Goal: Communication & Community: Ask a question

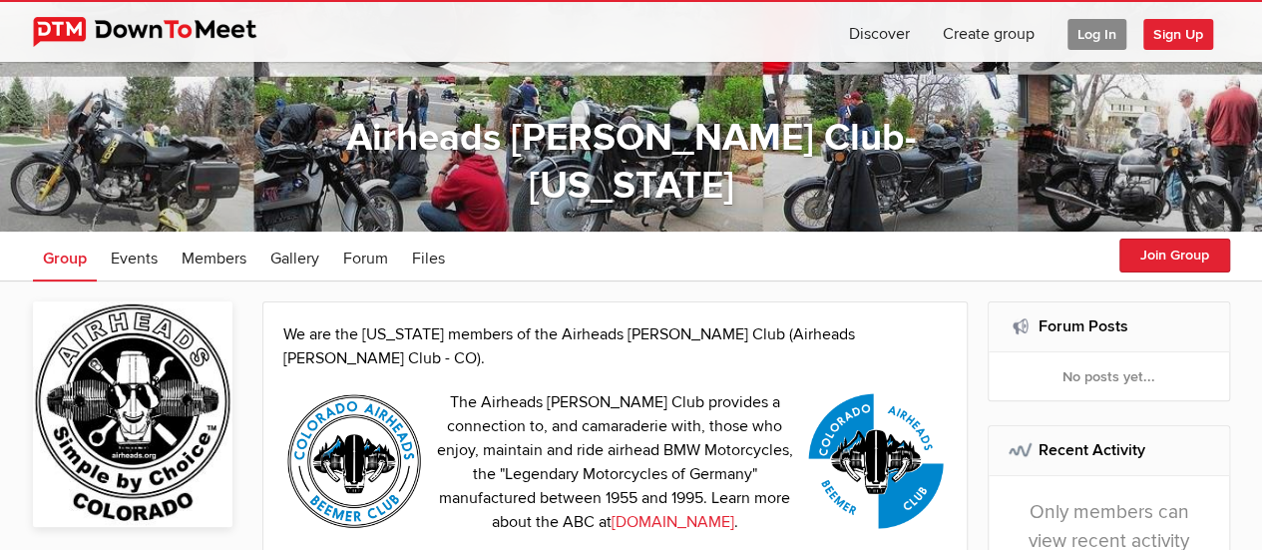
scroll to position [100, 0]
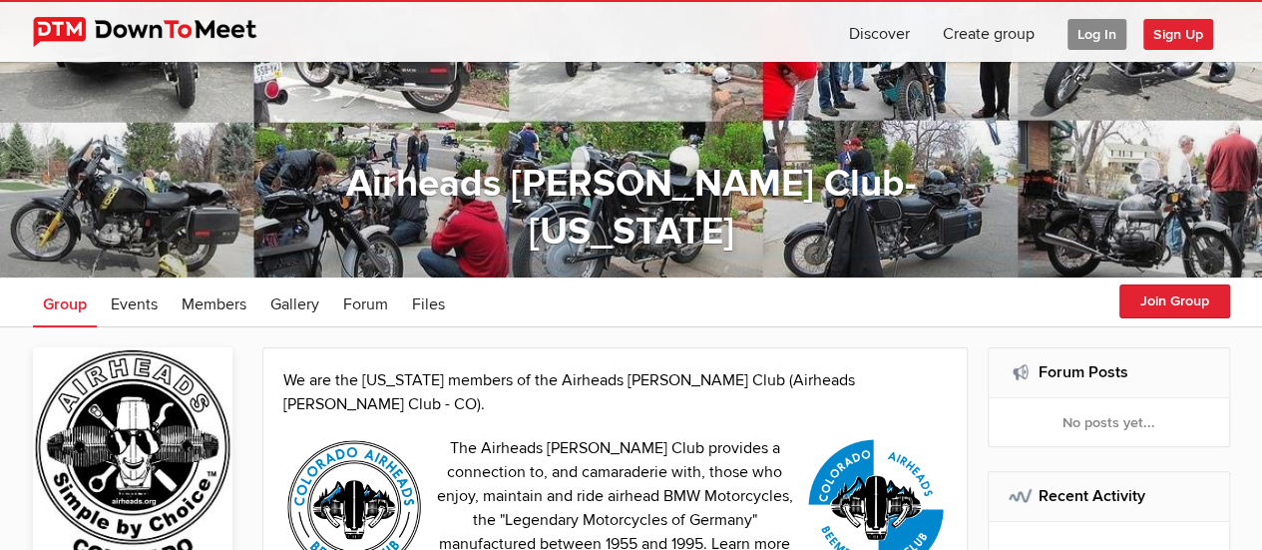
click at [1181, 33] on span "Sign Up" at bounding box center [1178, 34] width 70 height 31
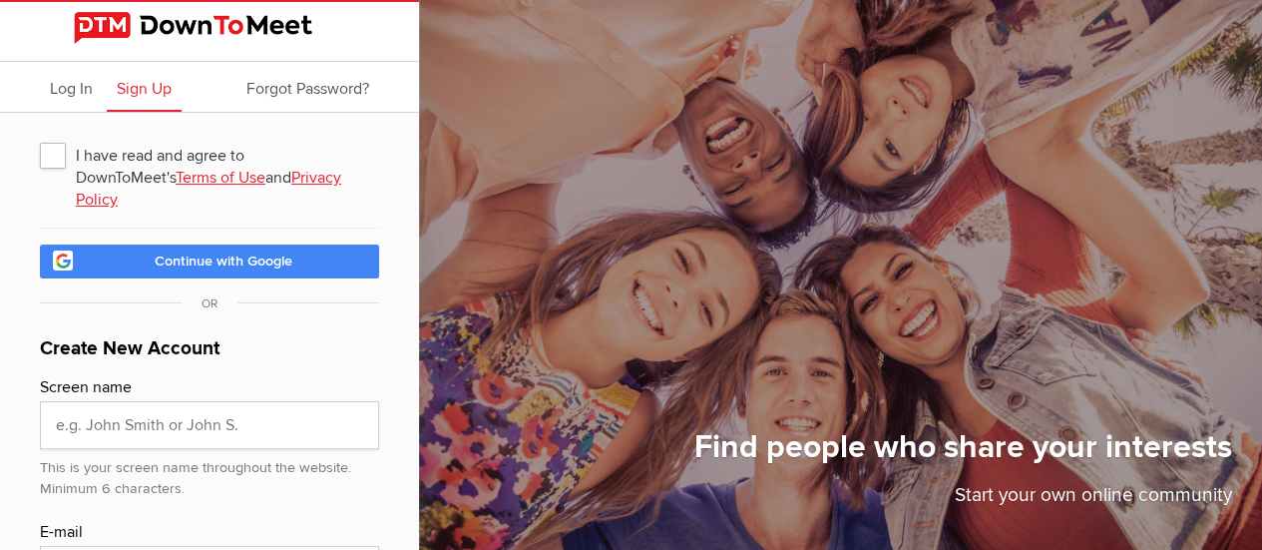
click at [53, 154] on span "I have read and agree to DownToMeet's Terms of Use and Privacy Policy" at bounding box center [209, 155] width 339 height 36
click at [40, 137] on input "I have read and agree to DownToMeet's Terms of Use and Privacy Policy" at bounding box center [39, 136] width 1 height 1
checkbox input "true"
click at [170, 252] on span "Continue with Google" at bounding box center [224, 260] width 138 height 17
click at [196, 252] on span "Continue with Google" at bounding box center [224, 260] width 138 height 17
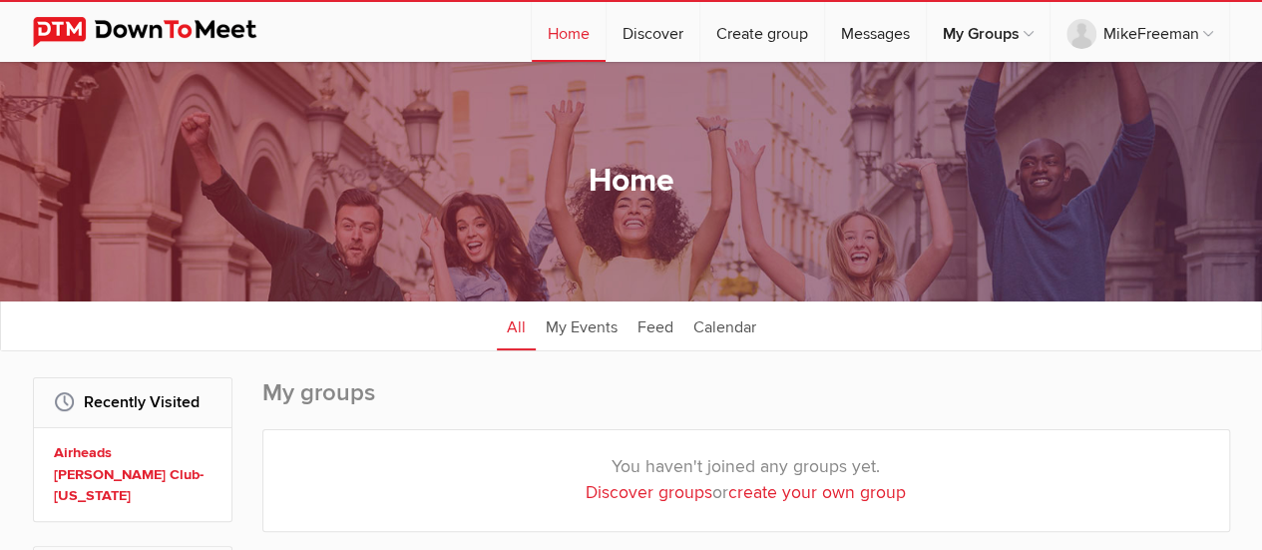
click at [867, 35] on link "Messages" at bounding box center [875, 32] width 101 height 60
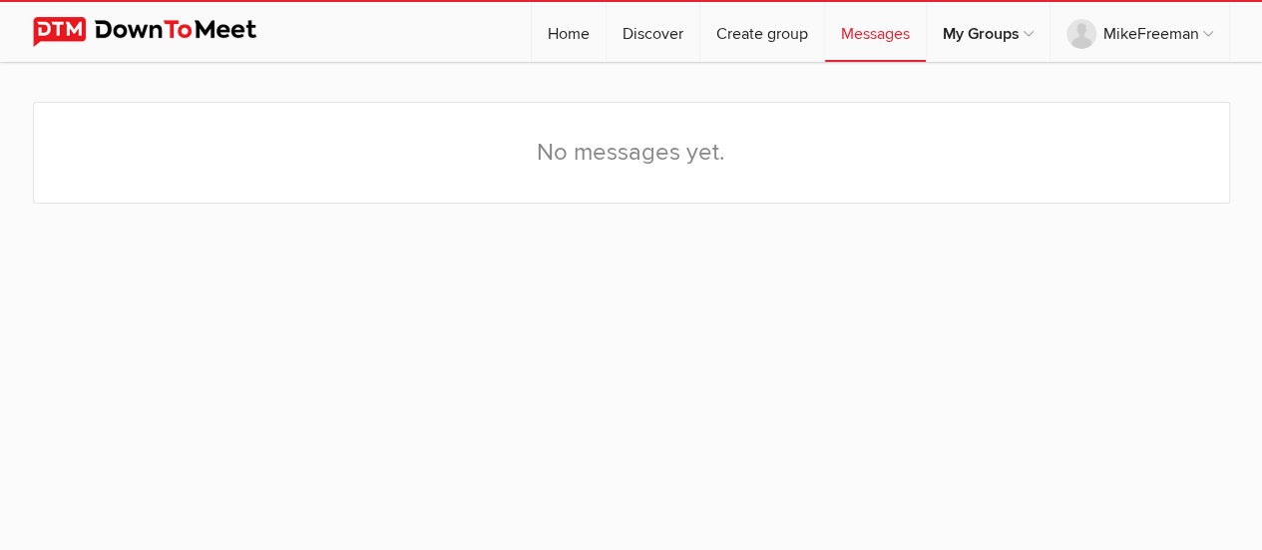
click at [589, 146] on div "No messages yet." at bounding box center [631, 153] width 1197 height 102
click at [231, 188] on div "No messages yet." at bounding box center [631, 153] width 1197 height 102
click at [571, 34] on link "Home" at bounding box center [569, 32] width 74 height 60
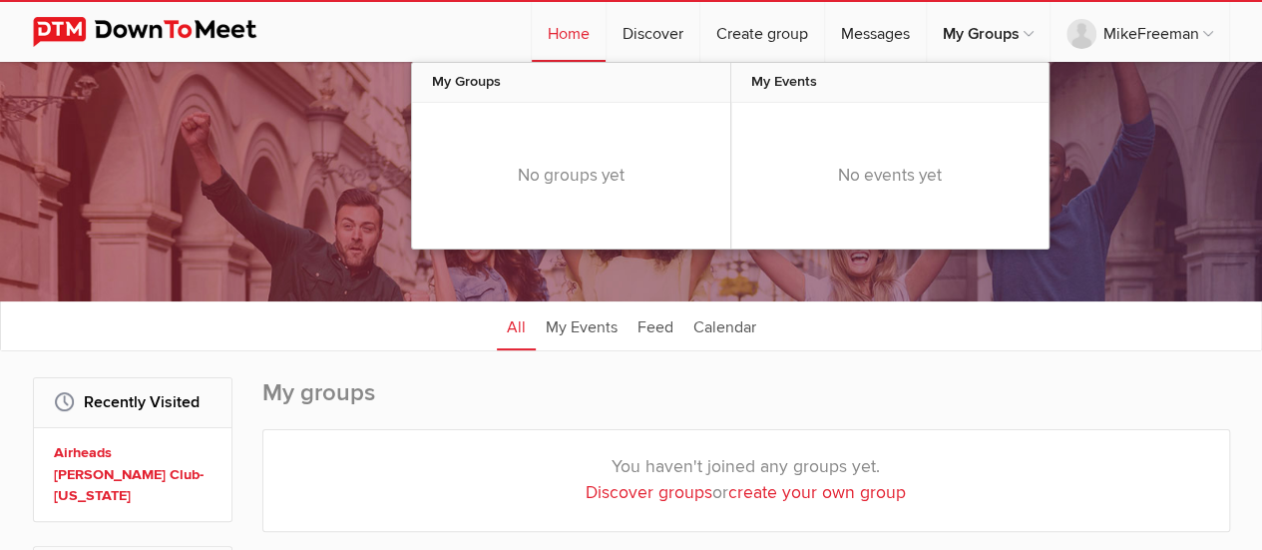
click at [541, 182] on div "No groups yet" at bounding box center [571, 176] width 318 height 146
click at [468, 79] on span "My Groups" at bounding box center [571, 83] width 318 height 40
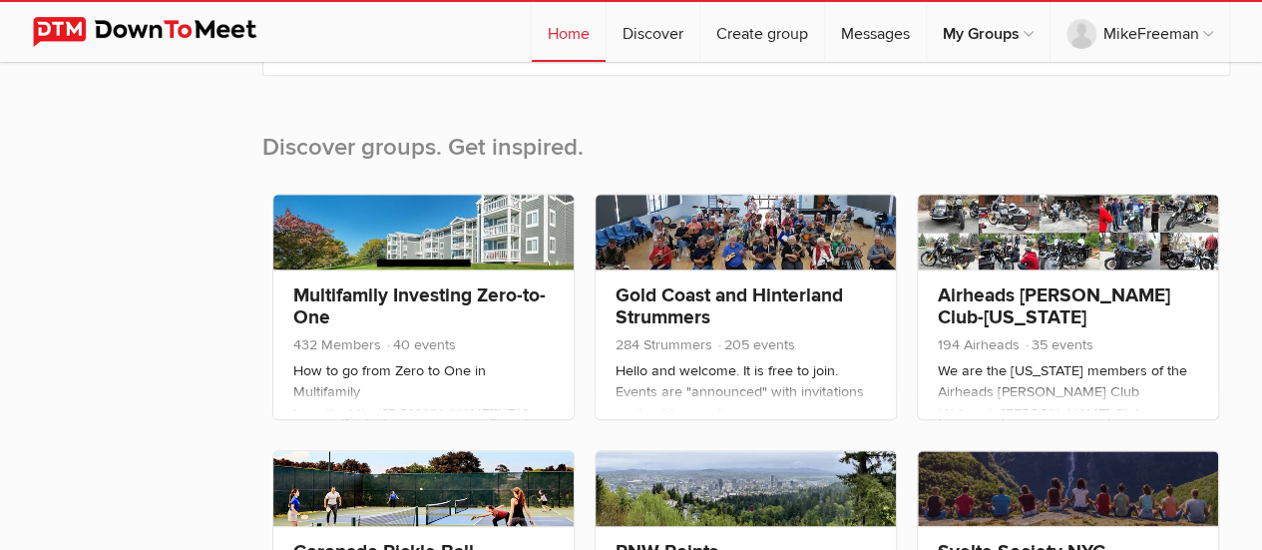
scroll to position [698, 0]
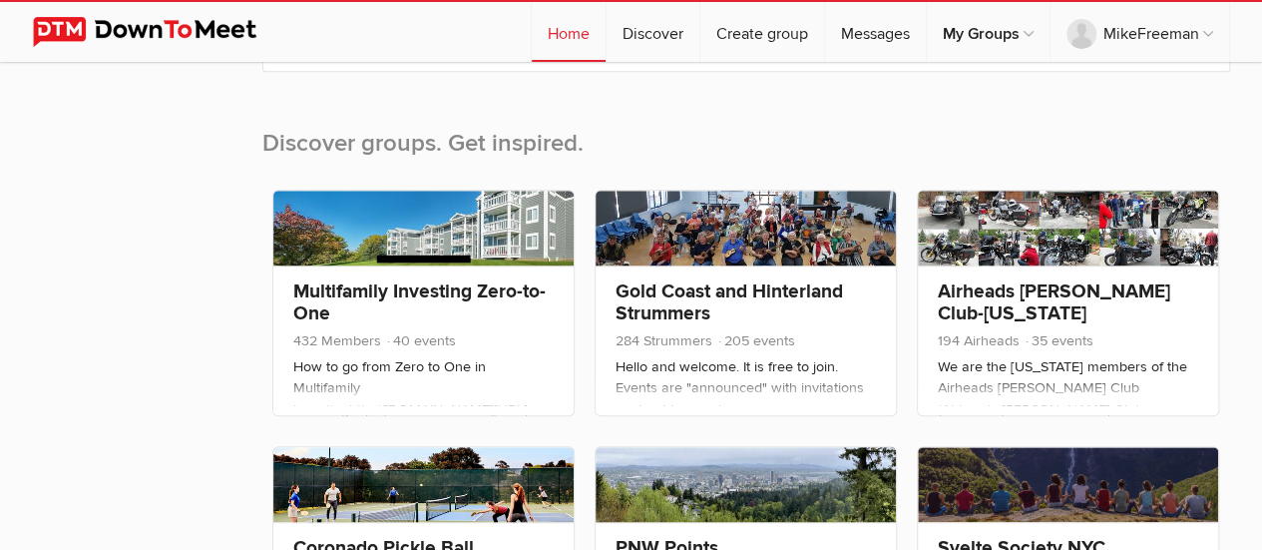
click at [995, 286] on link "Airheads [PERSON_NAME] Club-[US_STATE]" at bounding box center [1054, 302] width 232 height 46
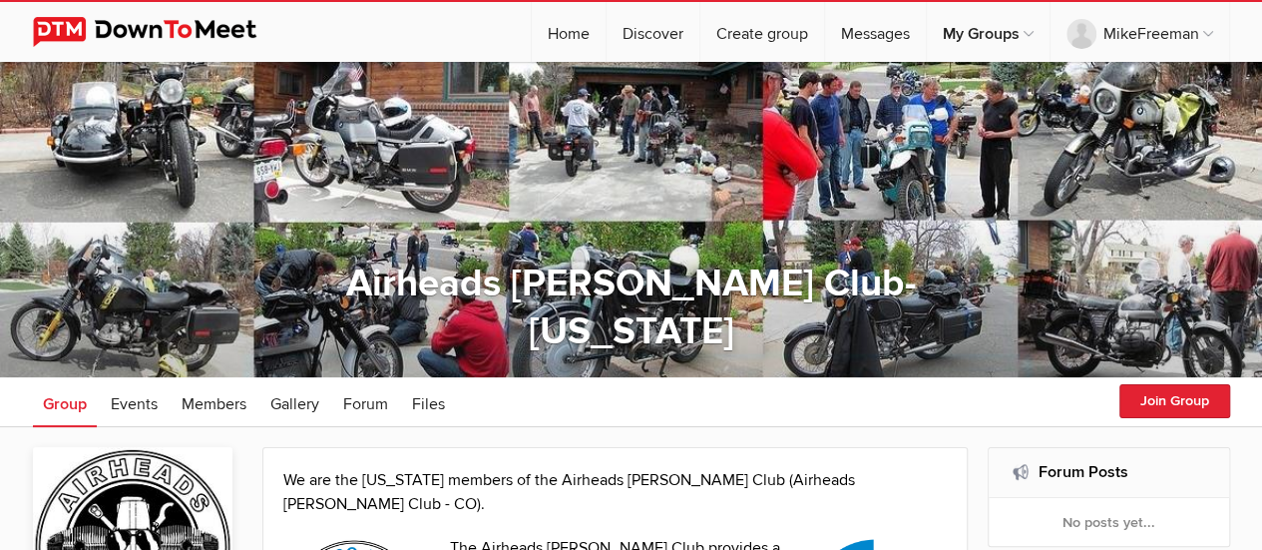
click at [366, 404] on span "Forum" at bounding box center [365, 404] width 45 height 20
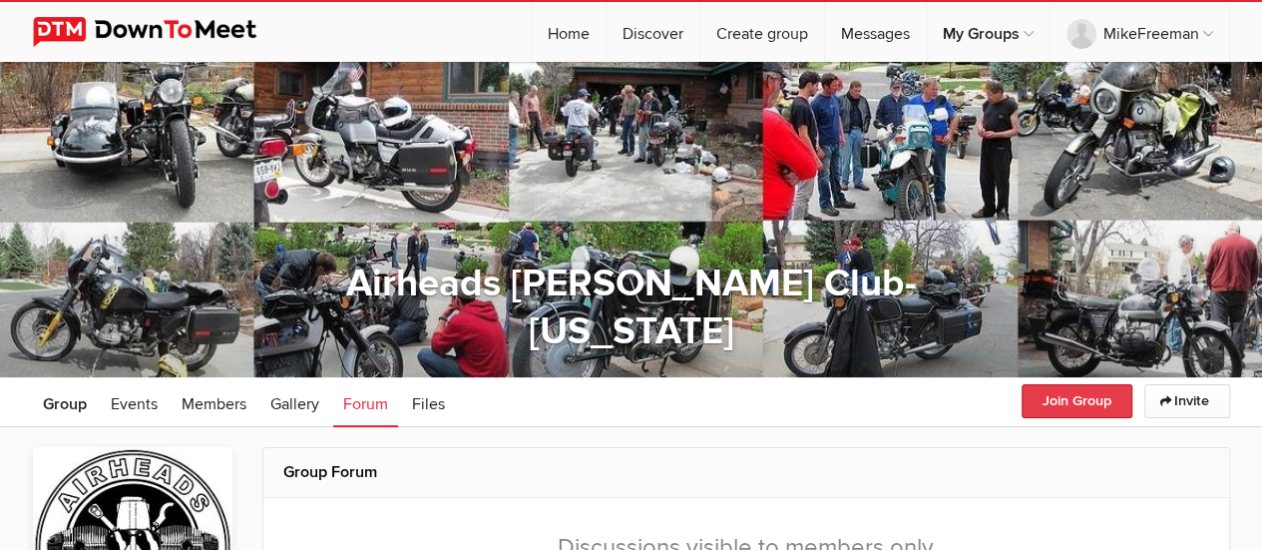
click at [1070, 404] on button "Join Group" at bounding box center [1076, 401] width 111 height 34
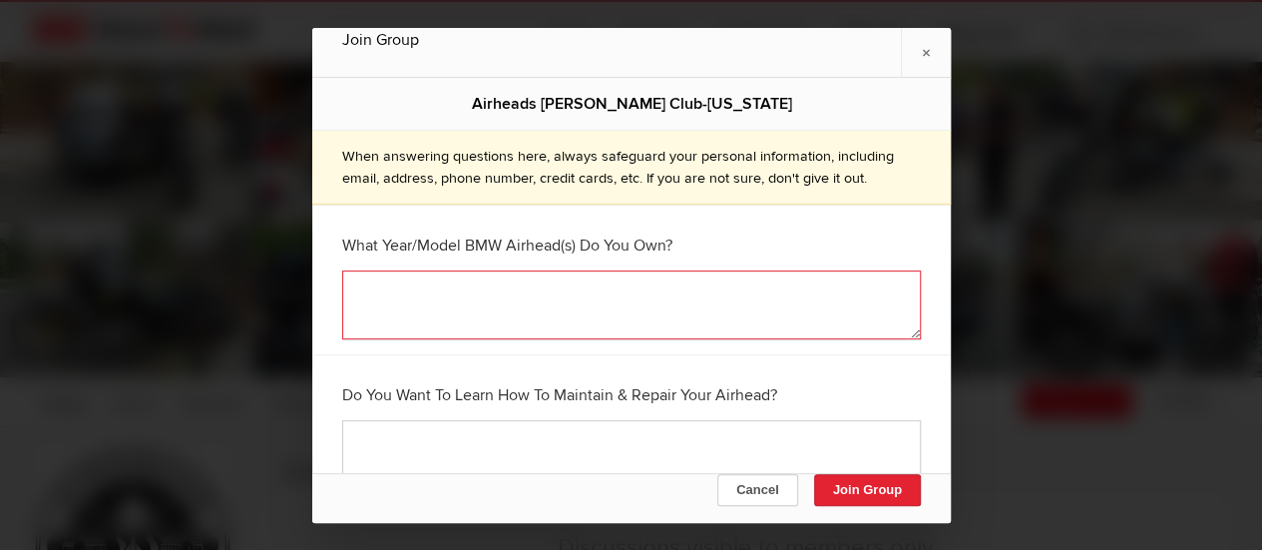
click at [385, 308] on textarea at bounding box center [631, 304] width 579 height 69
type textarea "1972 r75/5"
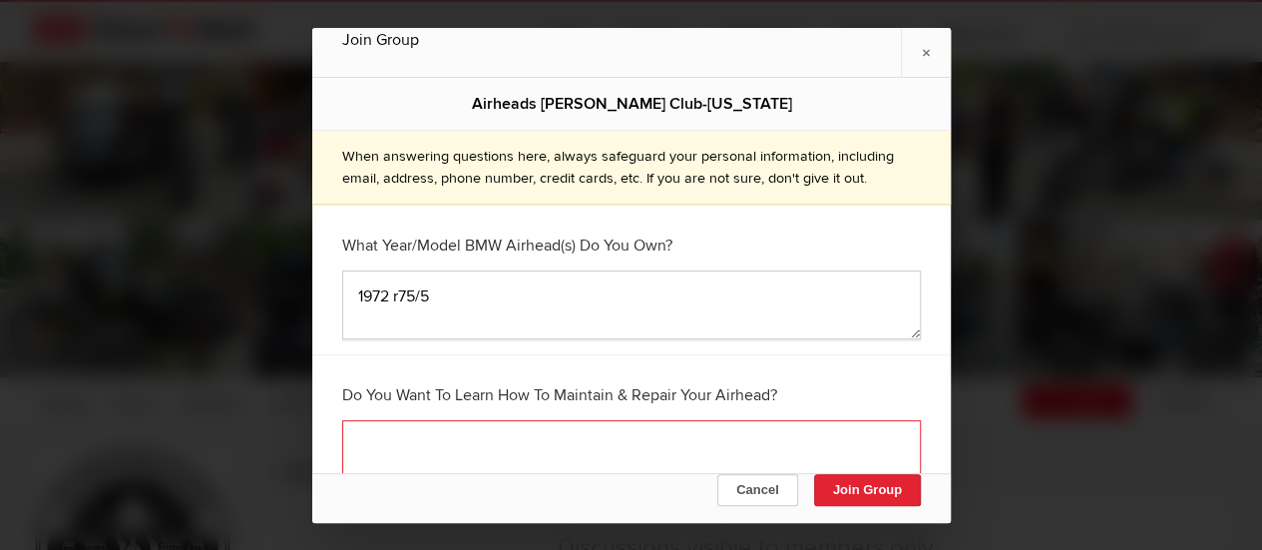
click at [355, 430] on textarea at bounding box center [631, 454] width 579 height 69
type textarea "yes"
click at [879, 487] on button "Join Group" at bounding box center [866, 489] width 107 height 32
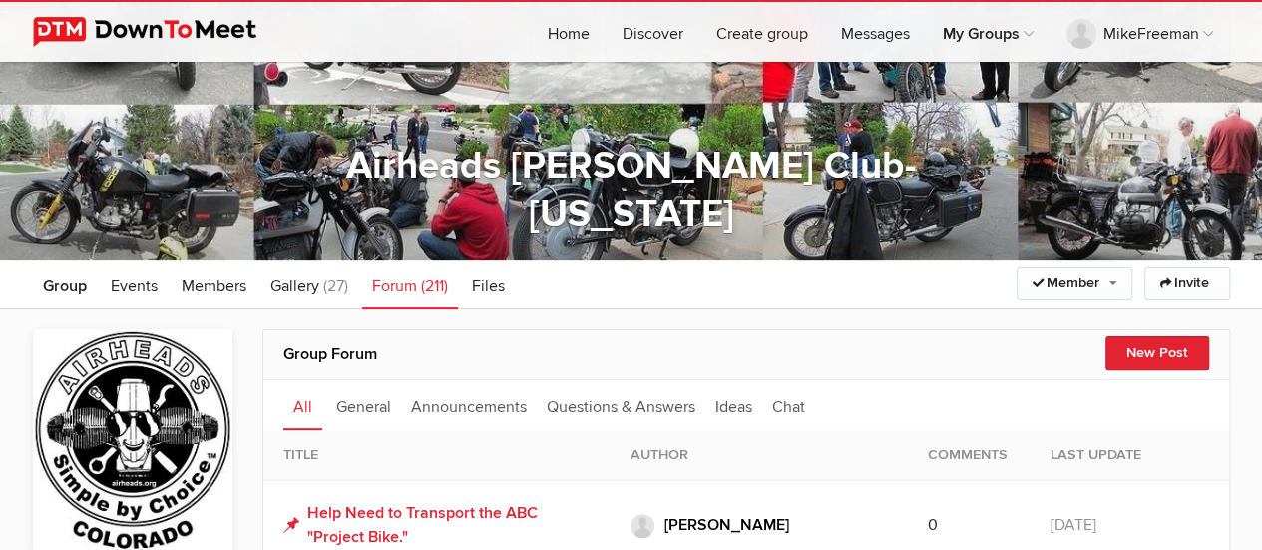
scroll to position [199, 0]
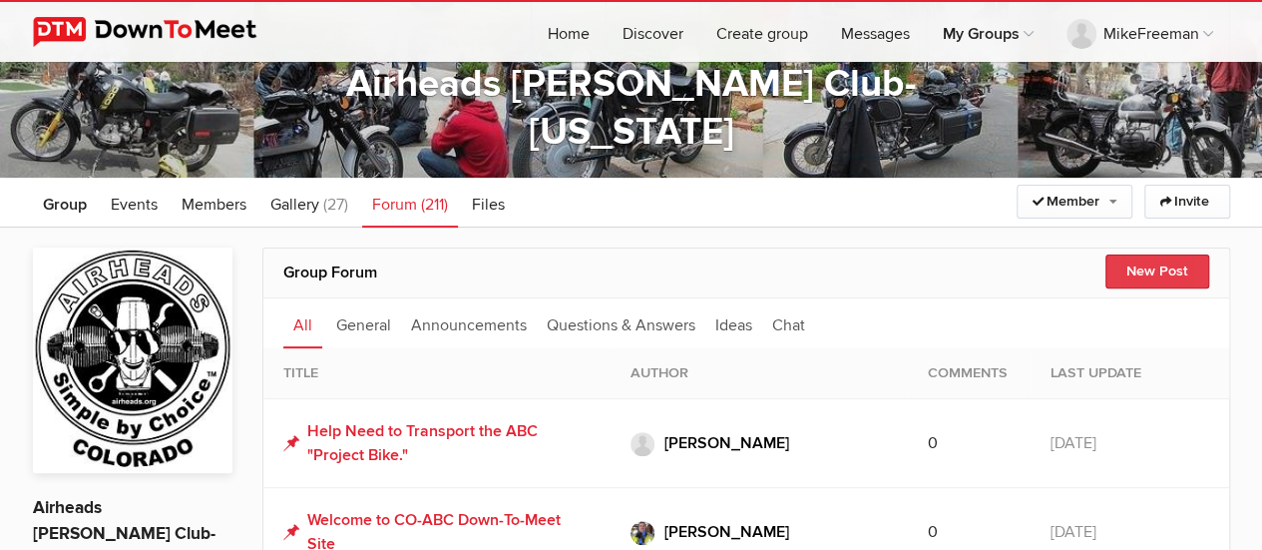
click at [1147, 264] on button "New Post" at bounding box center [1157, 271] width 104 height 34
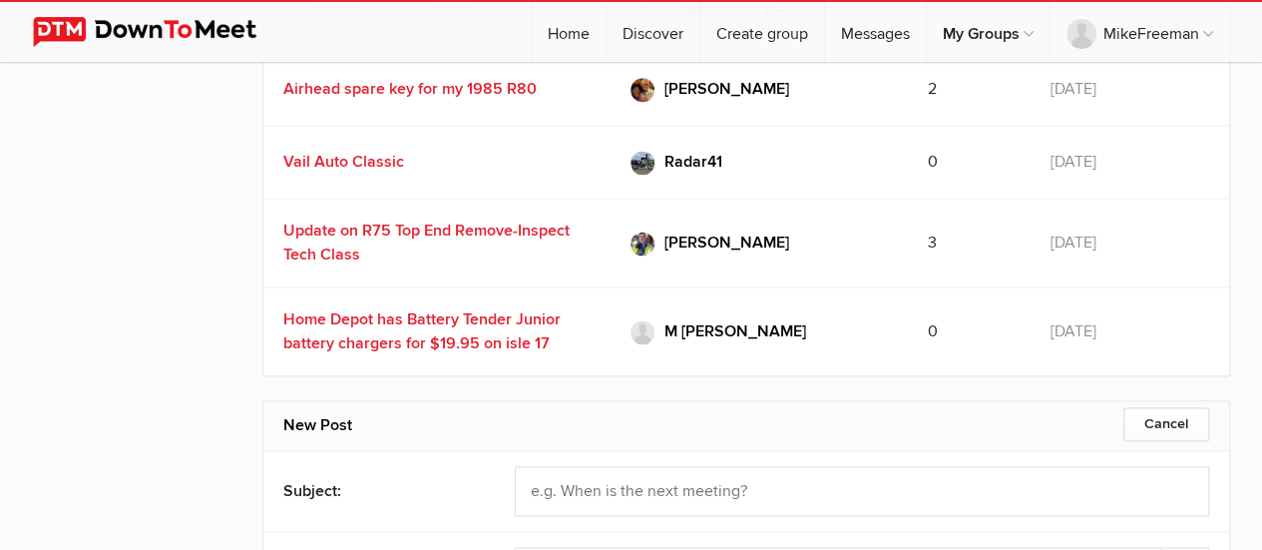
scroll to position [0, 0]
type input "l"
type input "[GEOGRAPHIC_DATA]/[US_STATE] mechanic to work on tranny for a '72 r75/5"
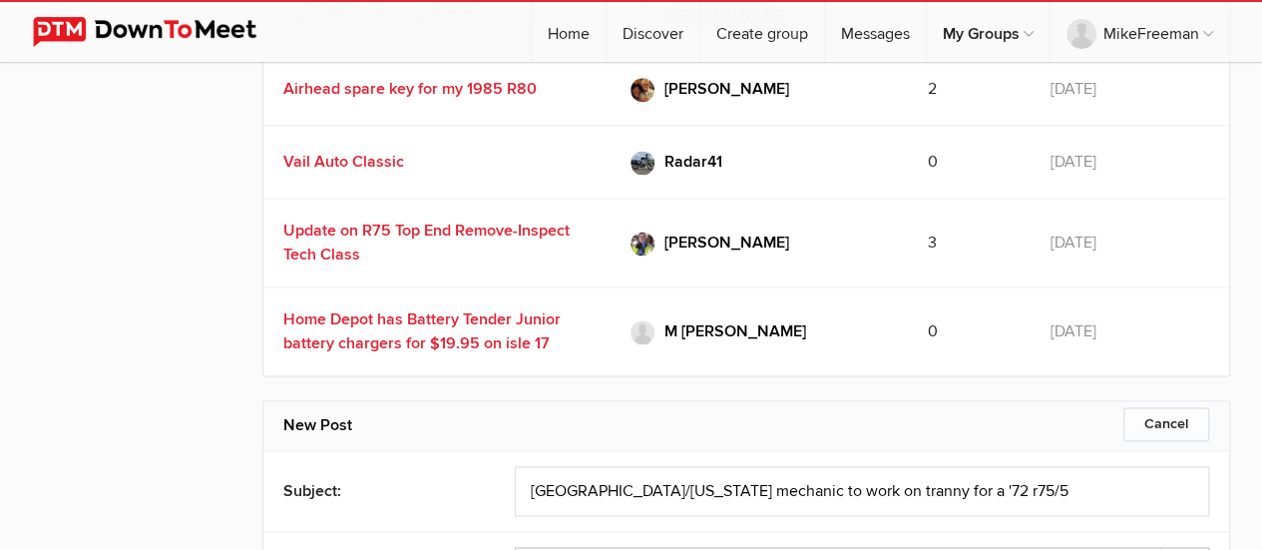
select select "2: Object"
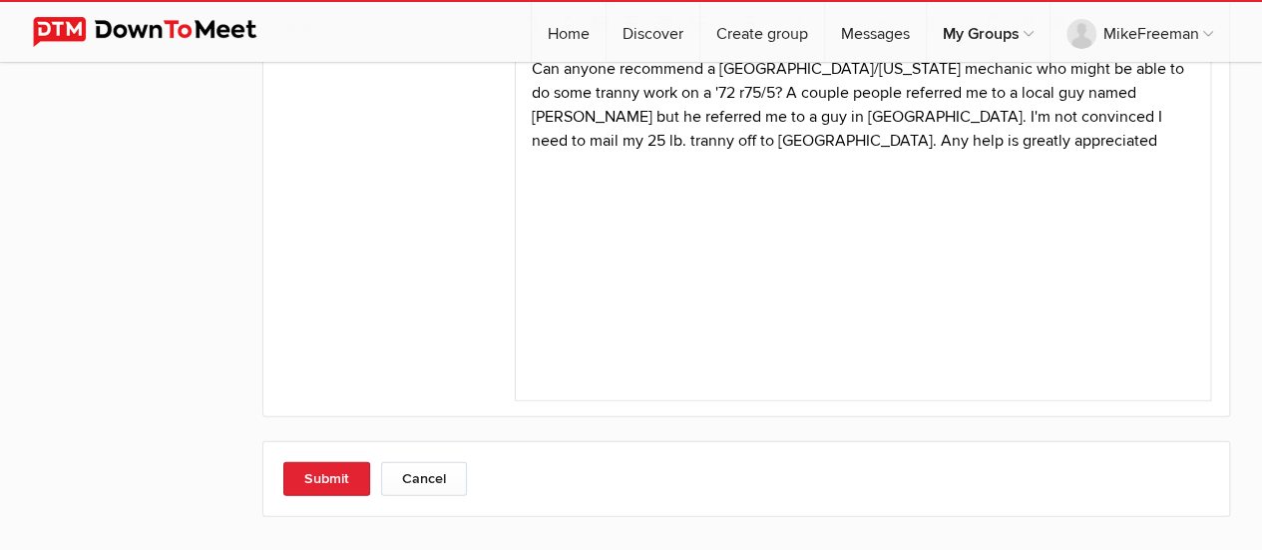
scroll to position [17115, 0]
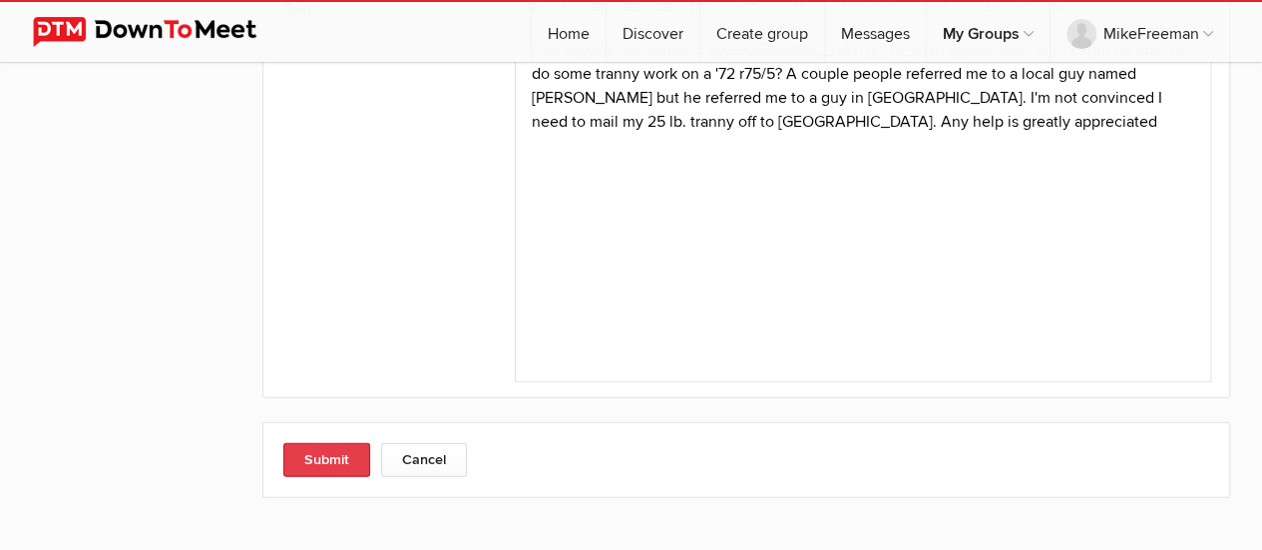
click at [325, 443] on button "Submit" at bounding box center [326, 460] width 87 height 34
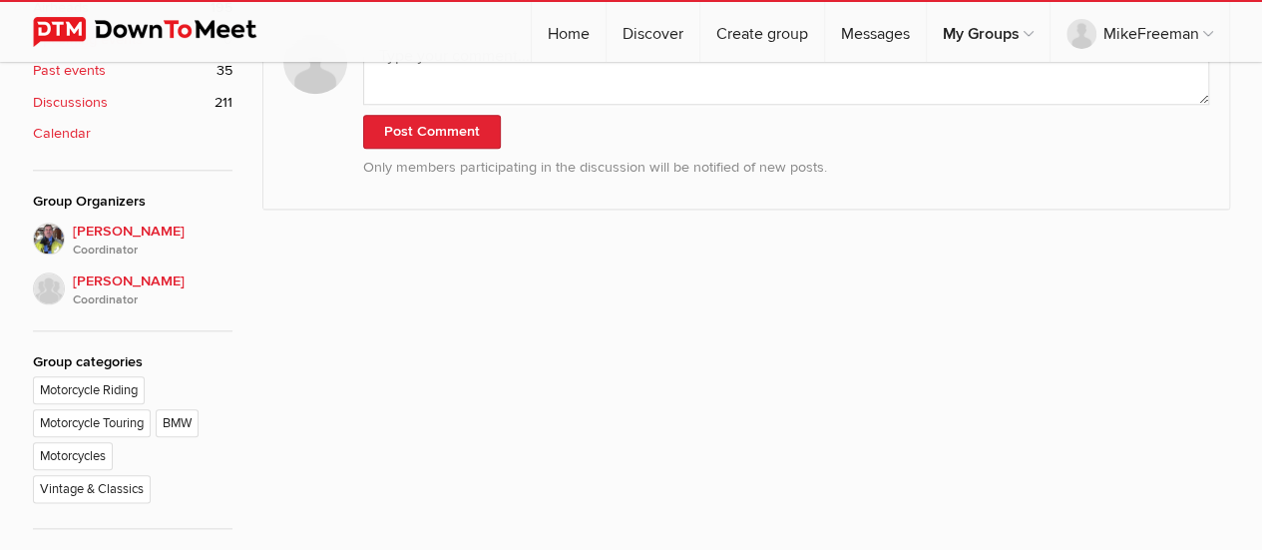
scroll to position [726, 0]
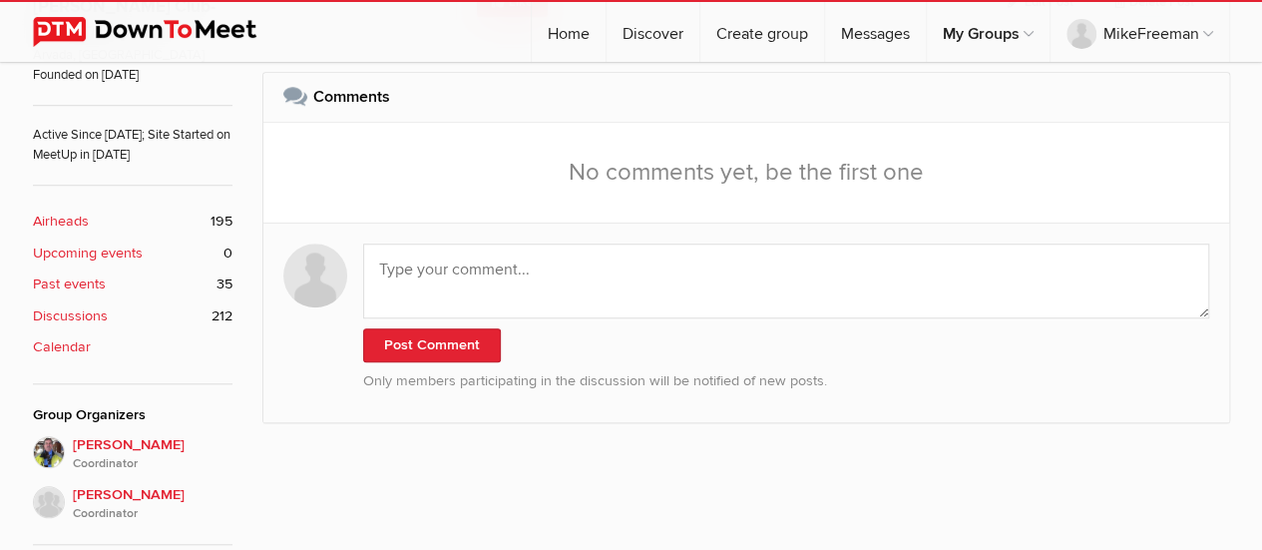
click at [85, 210] on b "Airheads" at bounding box center [61, 221] width 56 height 22
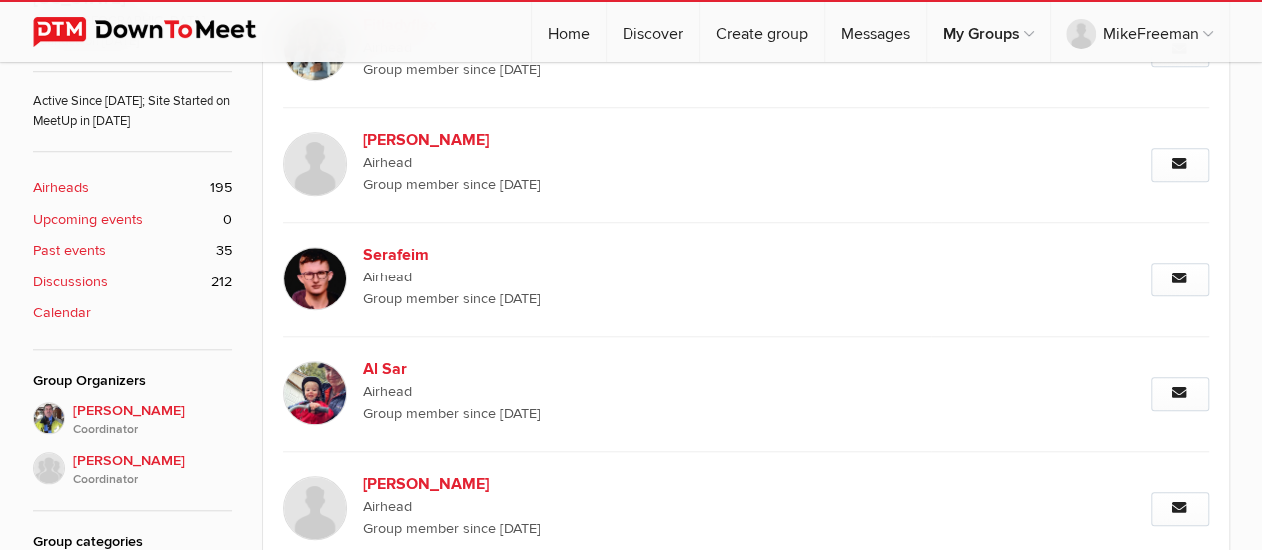
scroll to position [776, 0]
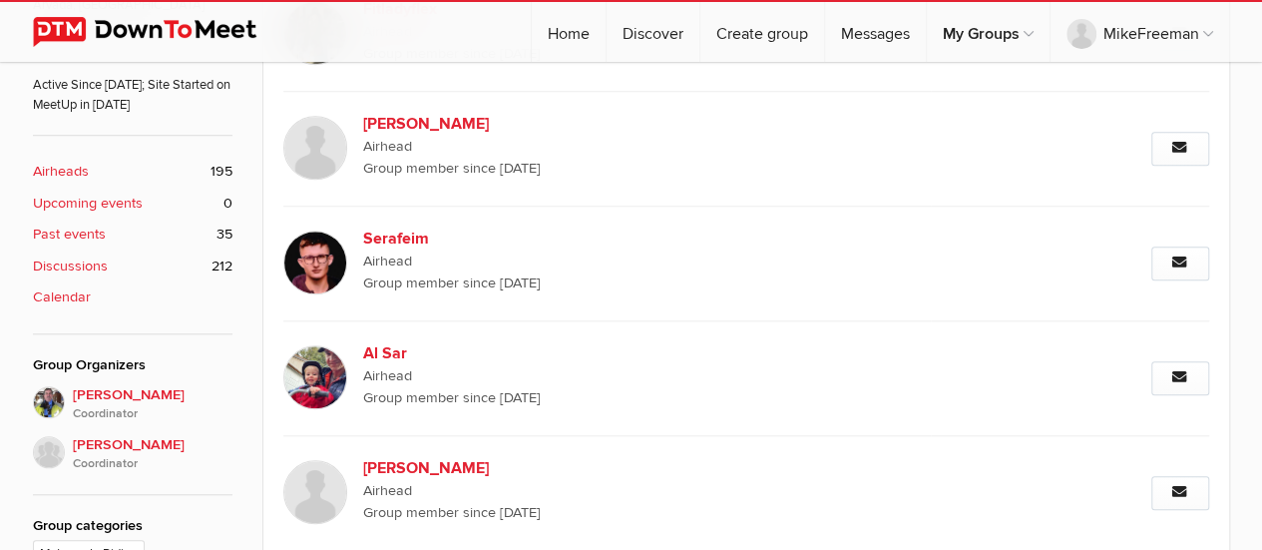
click at [96, 384] on span "[PERSON_NAME] Coordinator" at bounding box center [153, 404] width 160 height 40
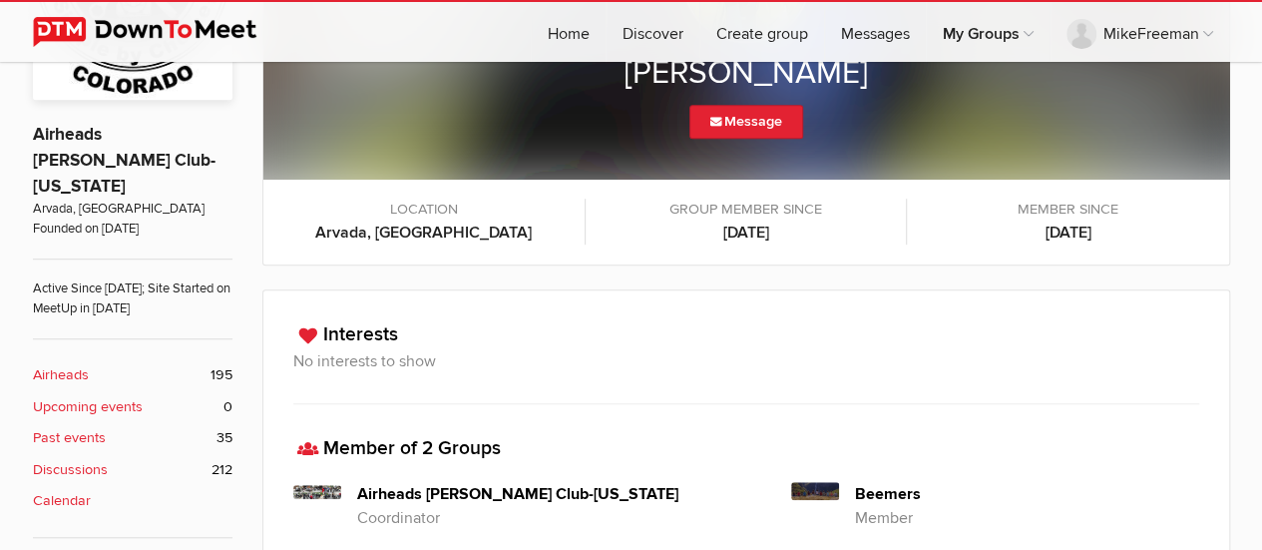
scroll to position [577, 0]
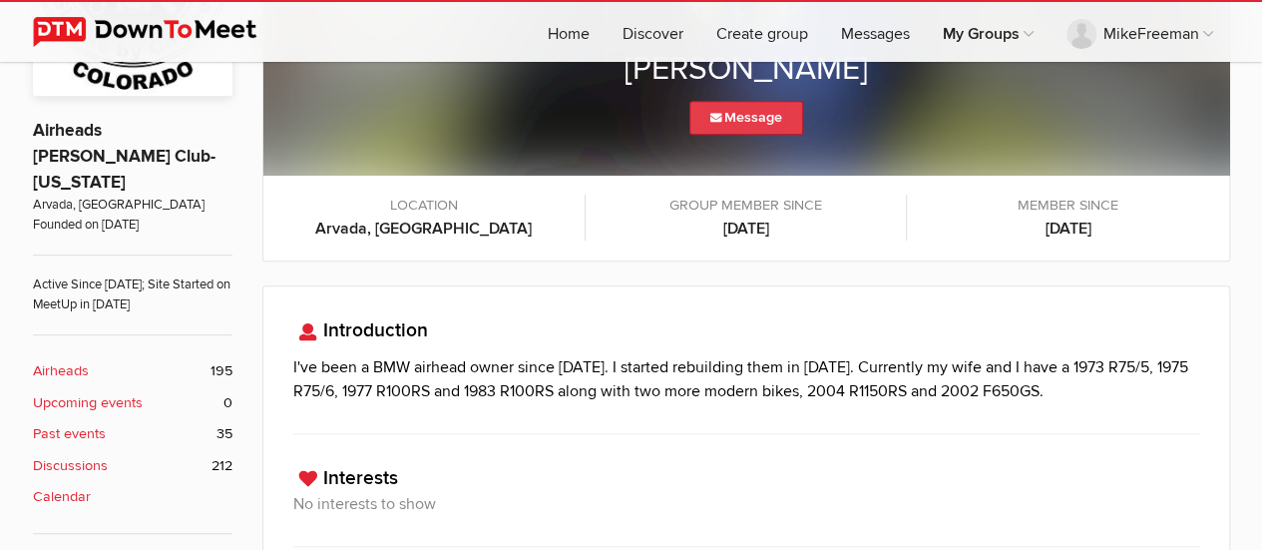
click at [739, 111] on link "Message" at bounding box center [746, 118] width 114 height 34
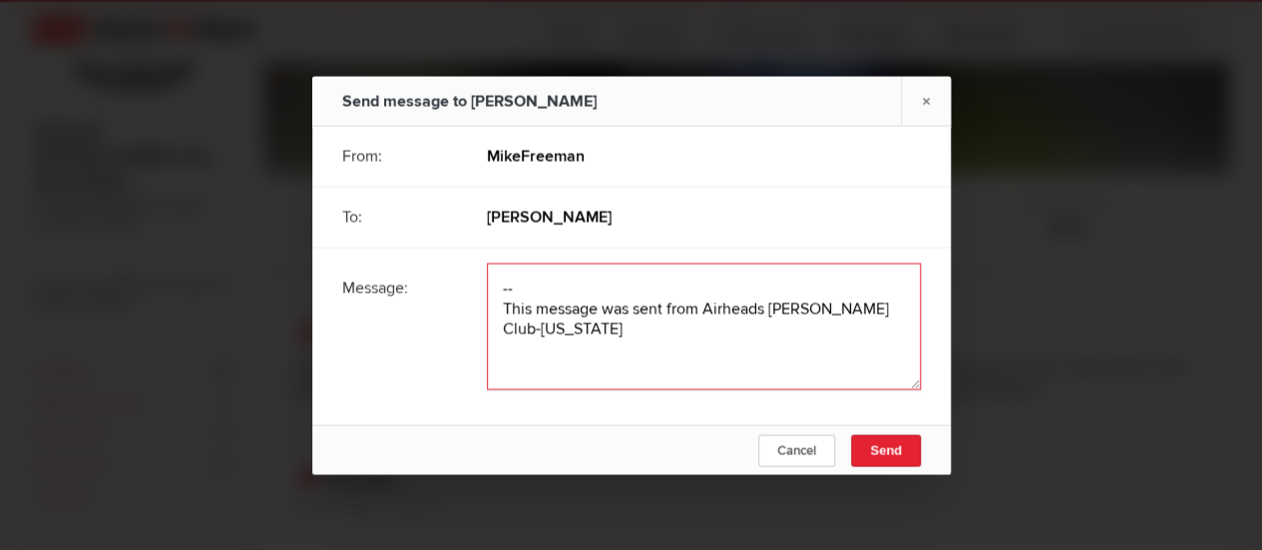
click at [493, 280] on textarea at bounding box center [704, 325] width 434 height 127
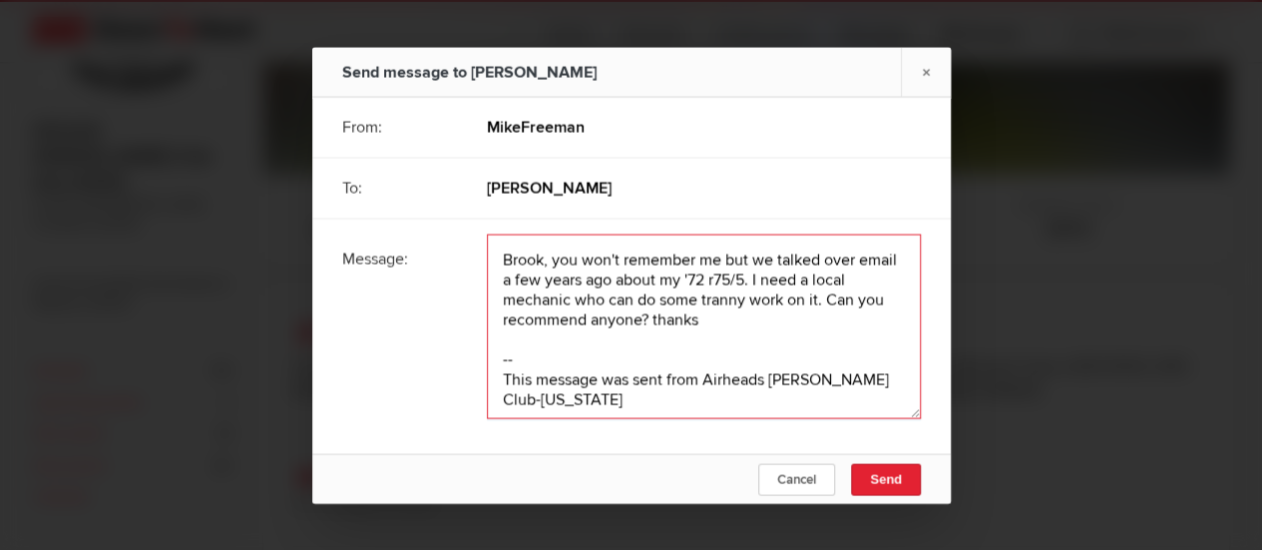
type textarea "Brook, you won't remember me but we talked over email a few years ago about my …"
click at [886, 476] on span "Send" at bounding box center [886, 478] width 32 height 15
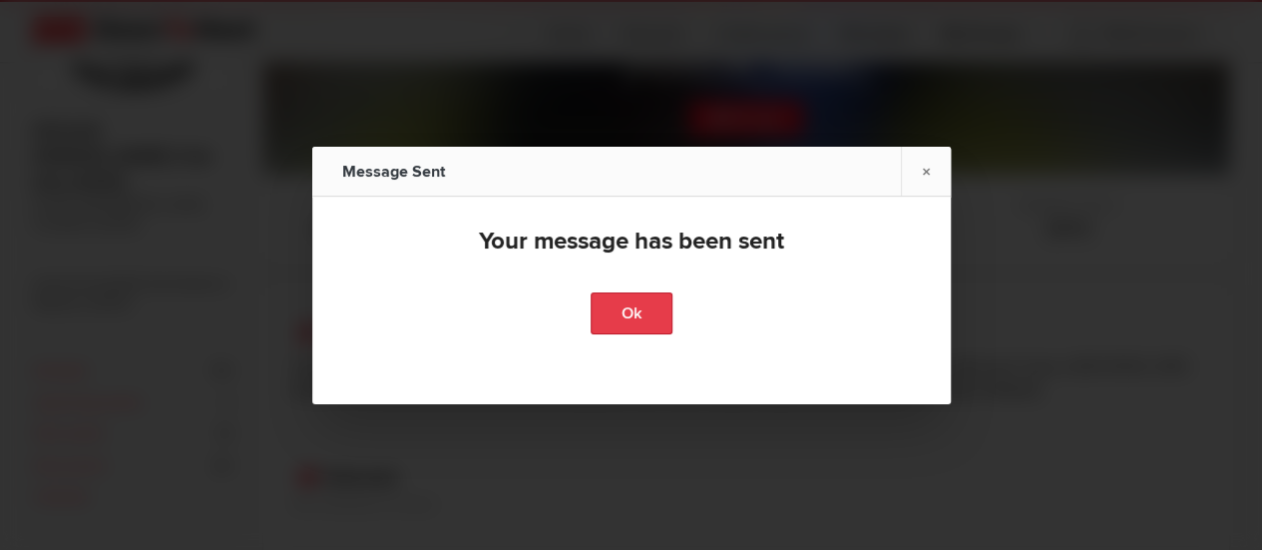
click at [614, 308] on link "Ok" at bounding box center [632, 313] width 82 height 42
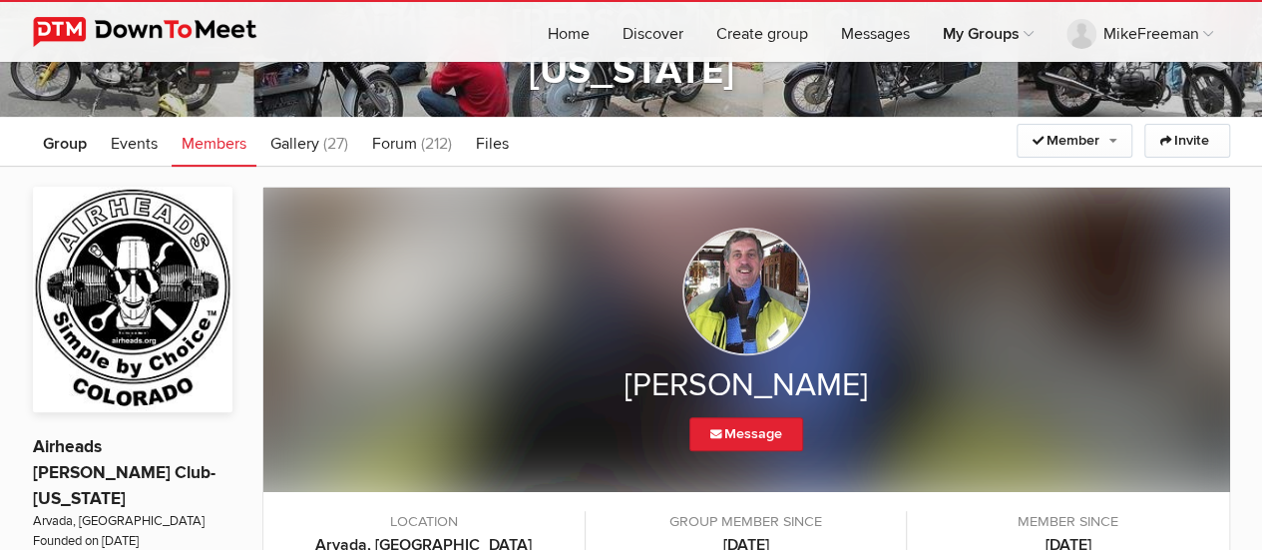
scroll to position [0, 0]
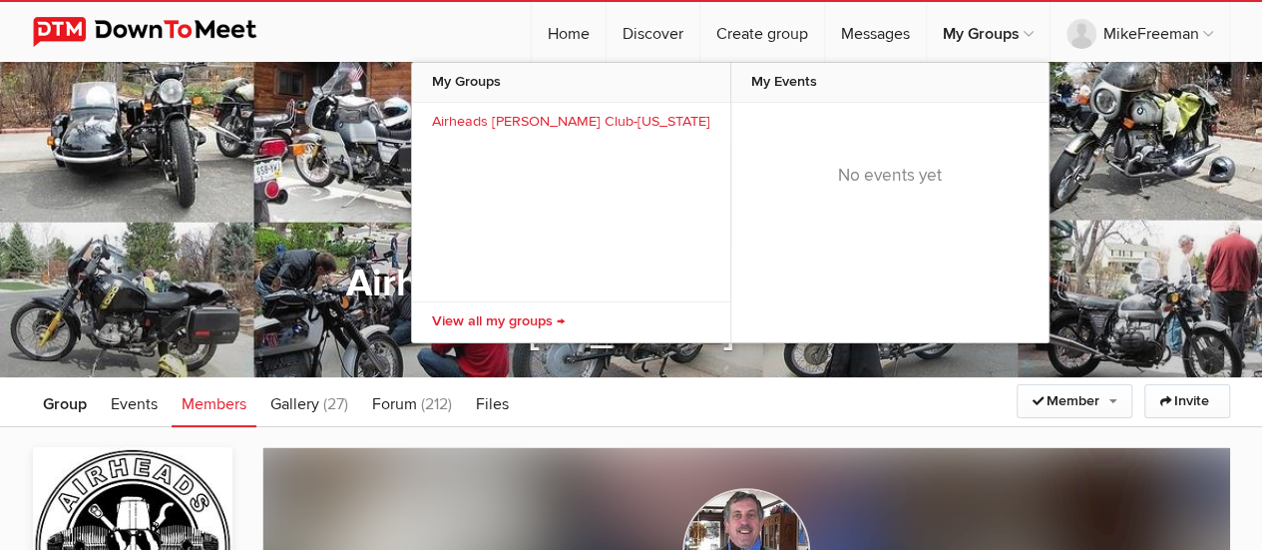
click at [578, 117] on link "Airheads [PERSON_NAME] Club-[US_STATE]" at bounding box center [571, 123] width 318 height 40
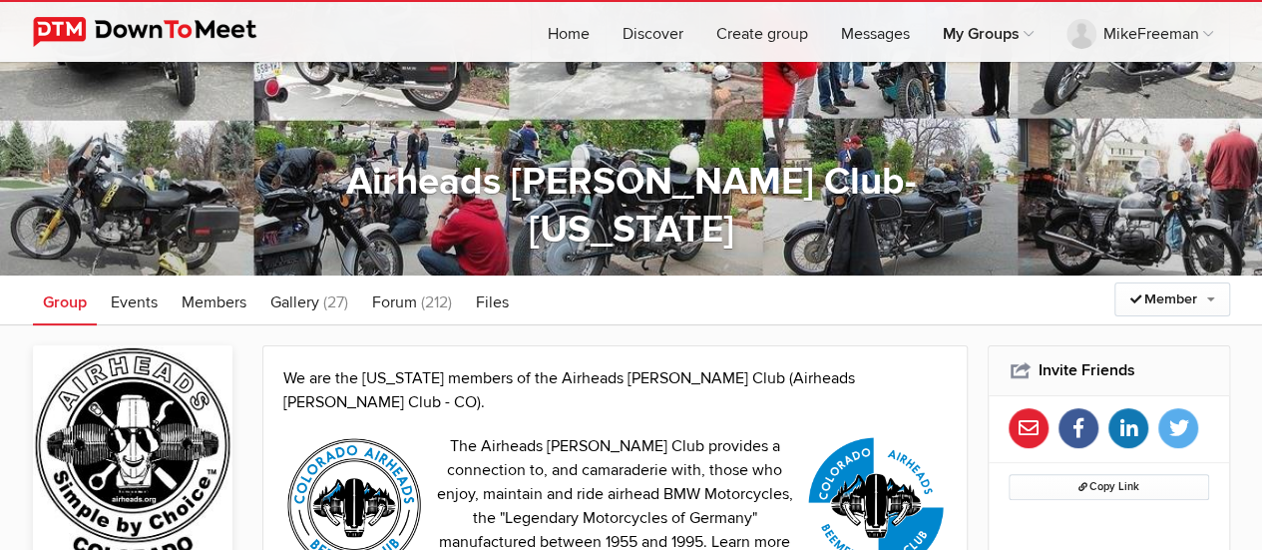
scroll to position [199, 0]
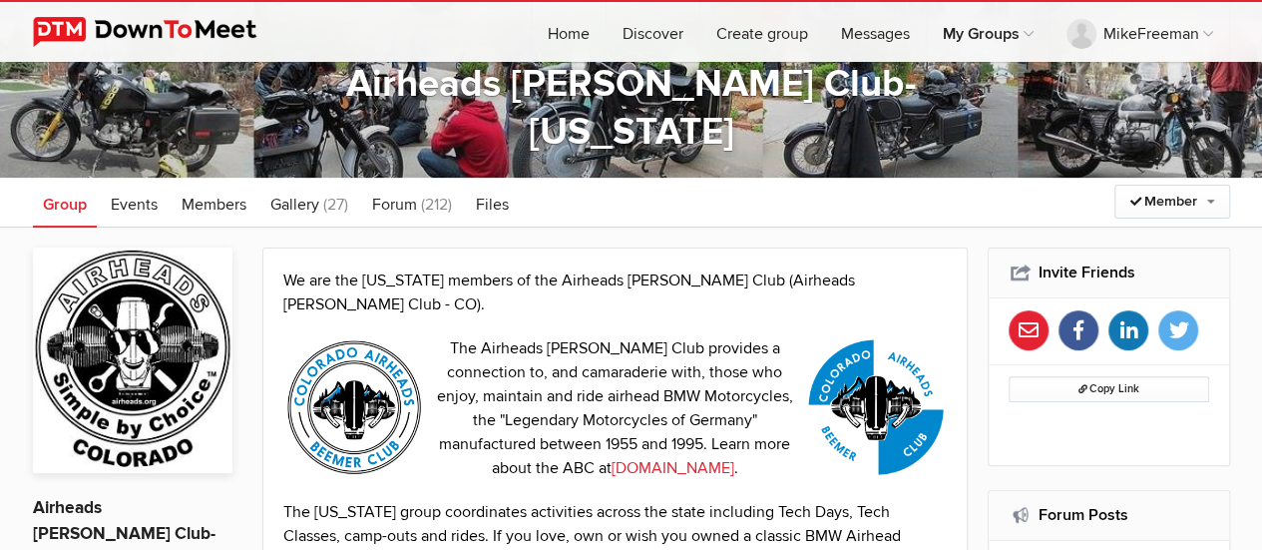
click at [403, 204] on span "Forum" at bounding box center [394, 205] width 45 height 20
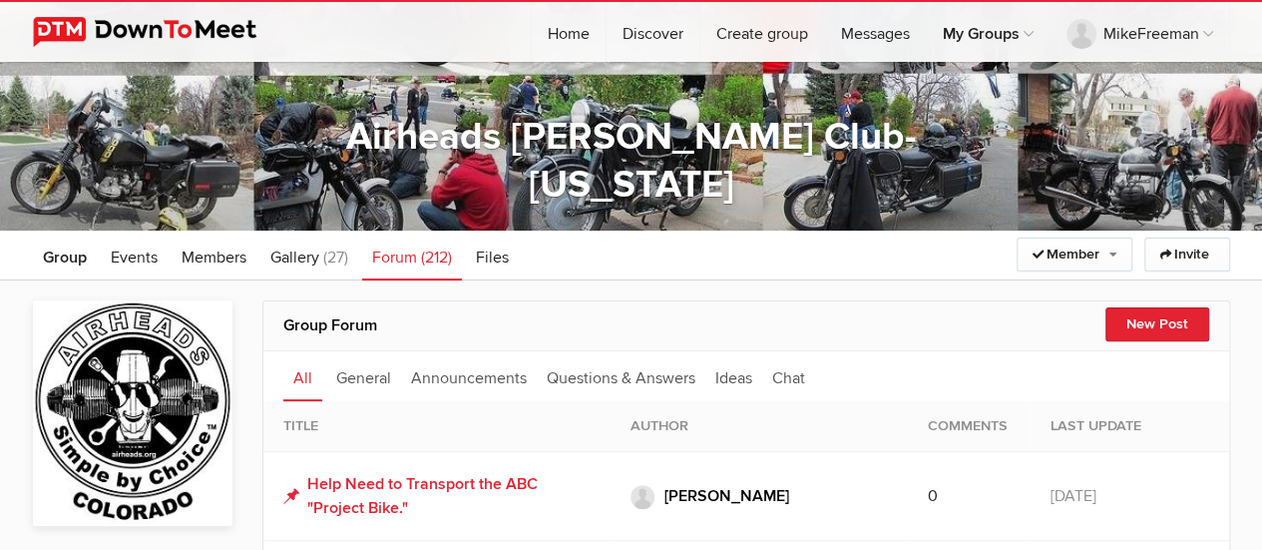
scroll to position [100, 0]
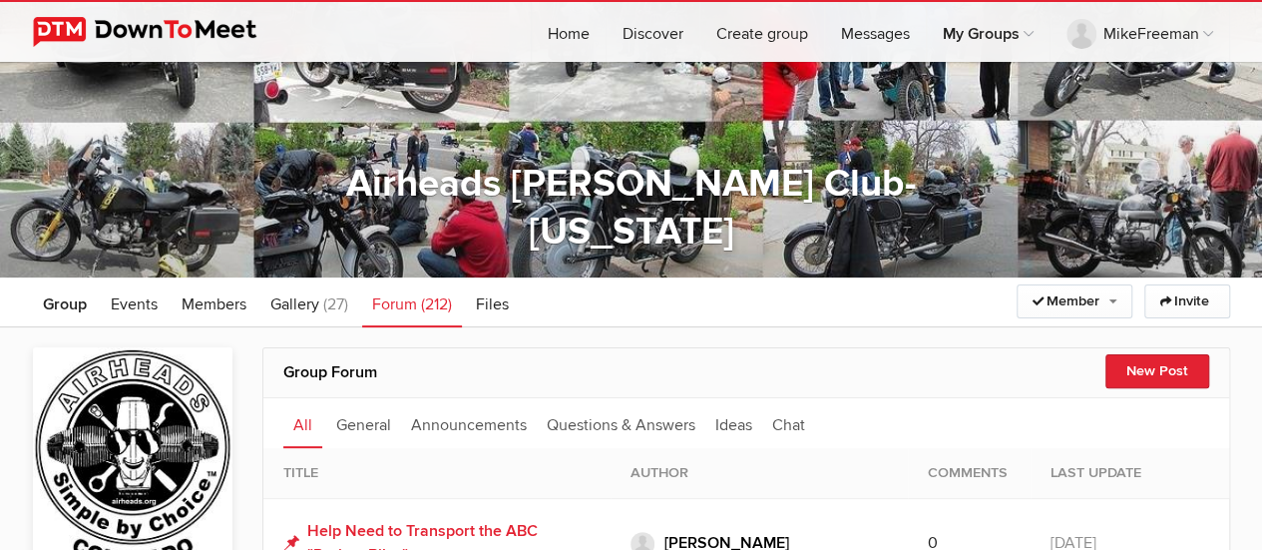
click at [203, 307] on span "Members" at bounding box center [214, 304] width 65 height 20
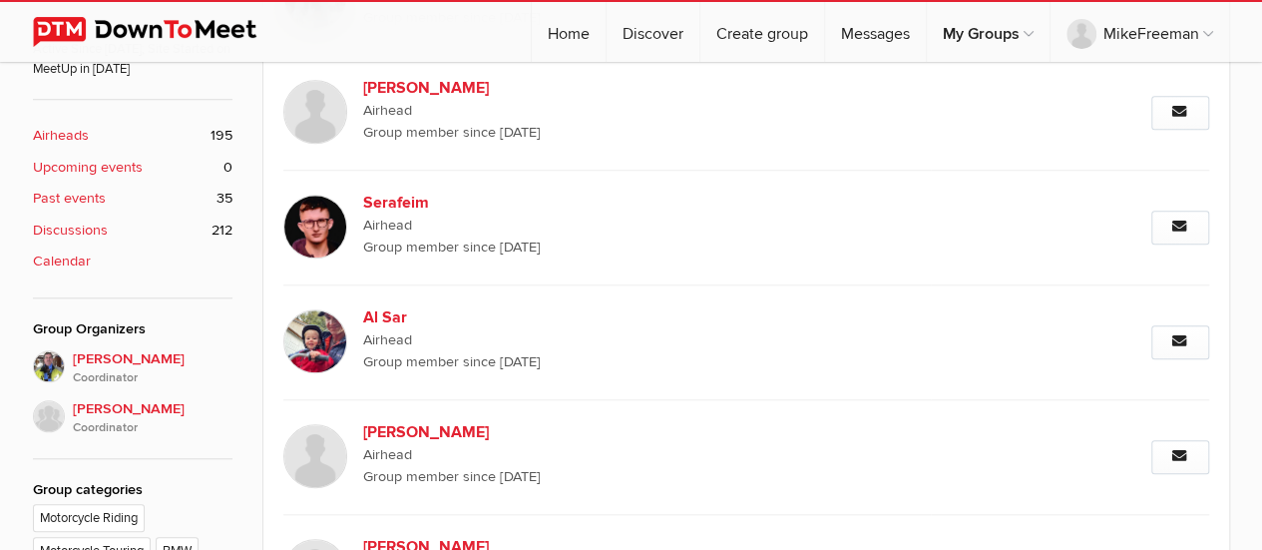
scroll to position [399, 0]
